Goal: Transaction & Acquisition: Purchase product/service

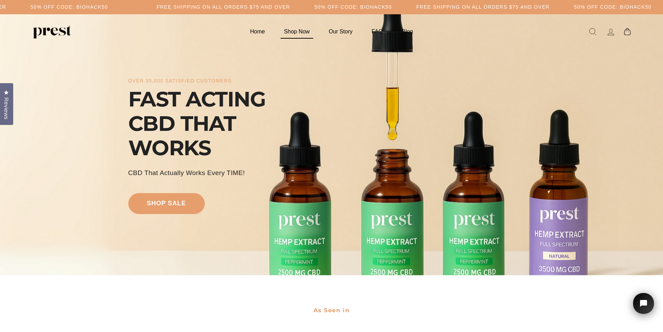
click at [298, 34] on link "Shop Now" at bounding box center [296, 32] width 43 height 14
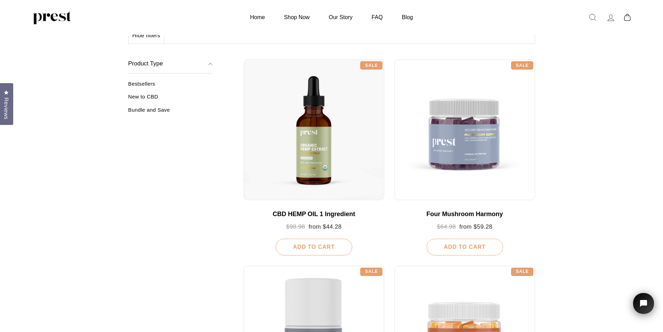
scroll to position [104, 0]
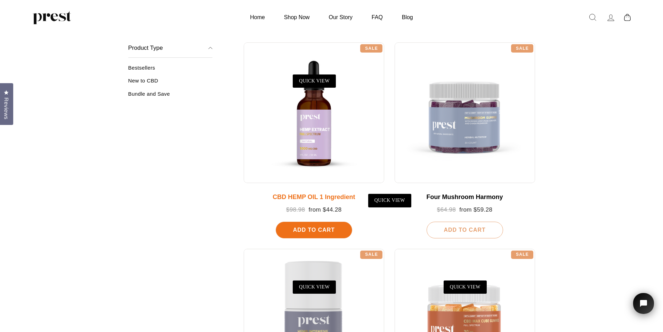
click at [310, 118] on div at bounding box center [314, 112] width 141 height 141
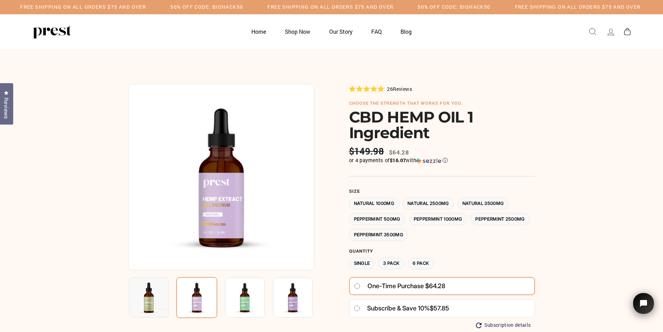
drag, startPoint x: 351, startPoint y: 117, endPoint x: 460, endPoint y: 118, distance: 108.9
click at [460, 118] on h1 "CBD HEMP OIL 1 Ingredient" at bounding box center [442, 124] width 186 height 31
drag, startPoint x: 460, startPoint y: 118, endPoint x: 455, endPoint y: 118, distance: 5.2
copy h1 "CBD HEMP OIL"
